Goal: Transaction & Acquisition: Purchase product/service

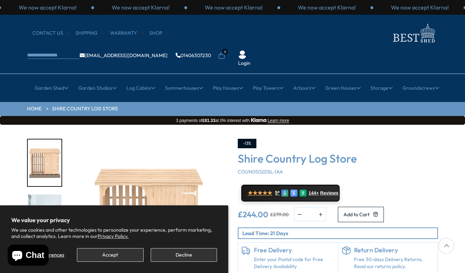
click at [190, 257] on button "Decline" at bounding box center [184, 256] width 66 height 14
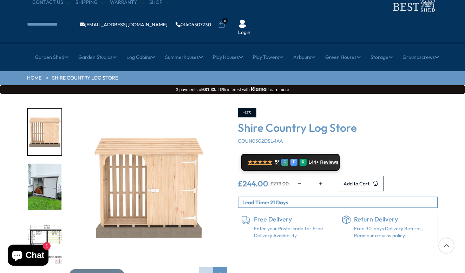
scroll to position [32, 0]
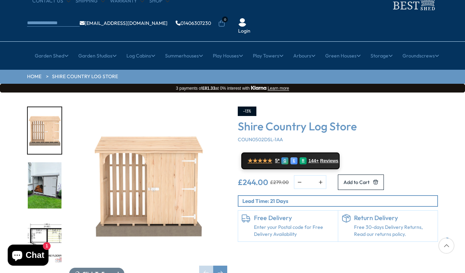
click at [49, 167] on img "2 / 9" at bounding box center [45, 186] width 34 height 47
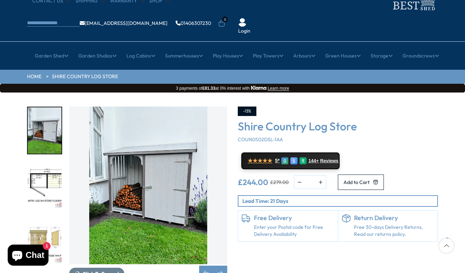
click at [50, 163] on img "3 / 9" at bounding box center [45, 186] width 34 height 47
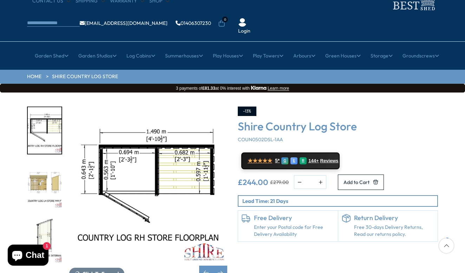
click at [46, 217] on img "5 / 9" at bounding box center [45, 240] width 34 height 47
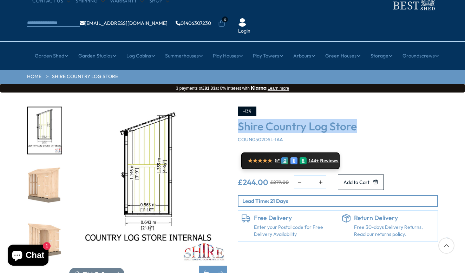
drag, startPoint x: 359, startPoint y: 105, endPoint x: 239, endPoint y: 110, distance: 119.8
click at [239, 120] on h3 "Shire Country Log Store" at bounding box center [338, 126] width 200 height 13
copy h3 "Shire Country Log Store"
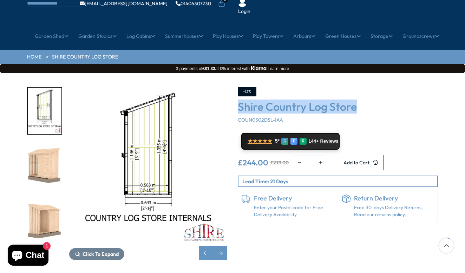
click at [45, 157] on img "6 / 9" at bounding box center [45, 166] width 34 height 47
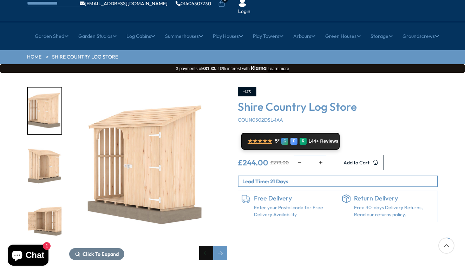
click at [207, 246] on div "Previous slide" at bounding box center [206, 253] width 14 height 14
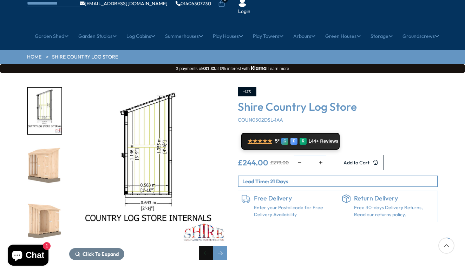
click at [207, 246] on div "Previous slide" at bounding box center [206, 253] width 14 height 14
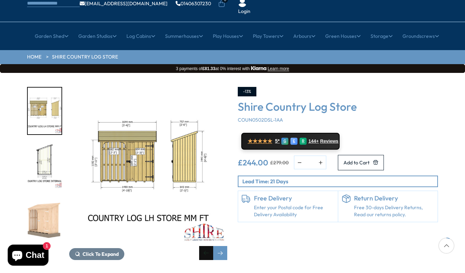
click at [207, 246] on div "Previous slide" at bounding box center [206, 253] width 14 height 14
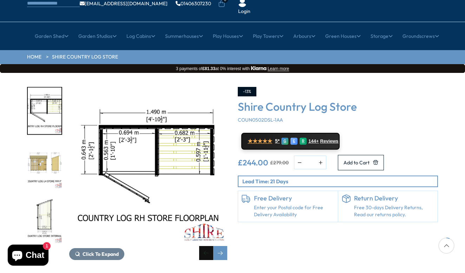
click at [207, 246] on div "Previous slide" at bounding box center [206, 253] width 14 height 14
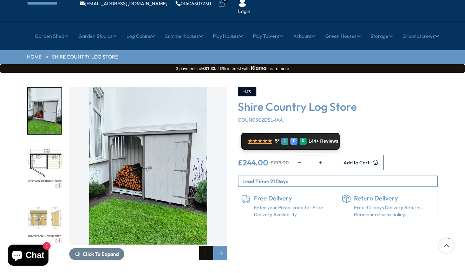
click at [207, 246] on div "Previous slide" at bounding box center [206, 253] width 14 height 14
